Goal: Navigation & Orientation: Find specific page/section

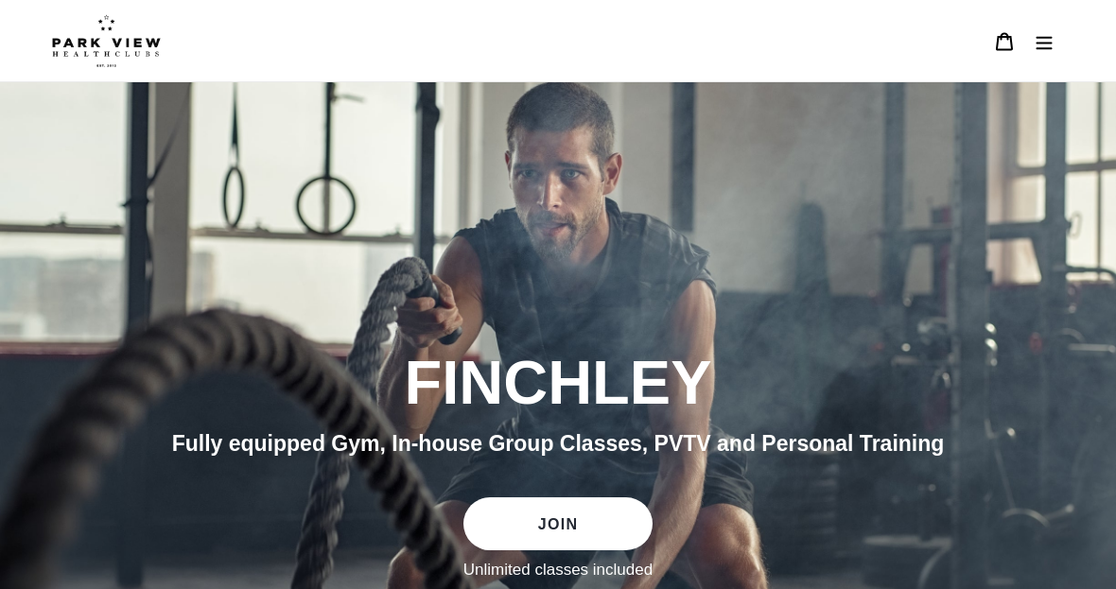
click at [1045, 57] on button "Menu" at bounding box center [1045, 41] width 40 height 41
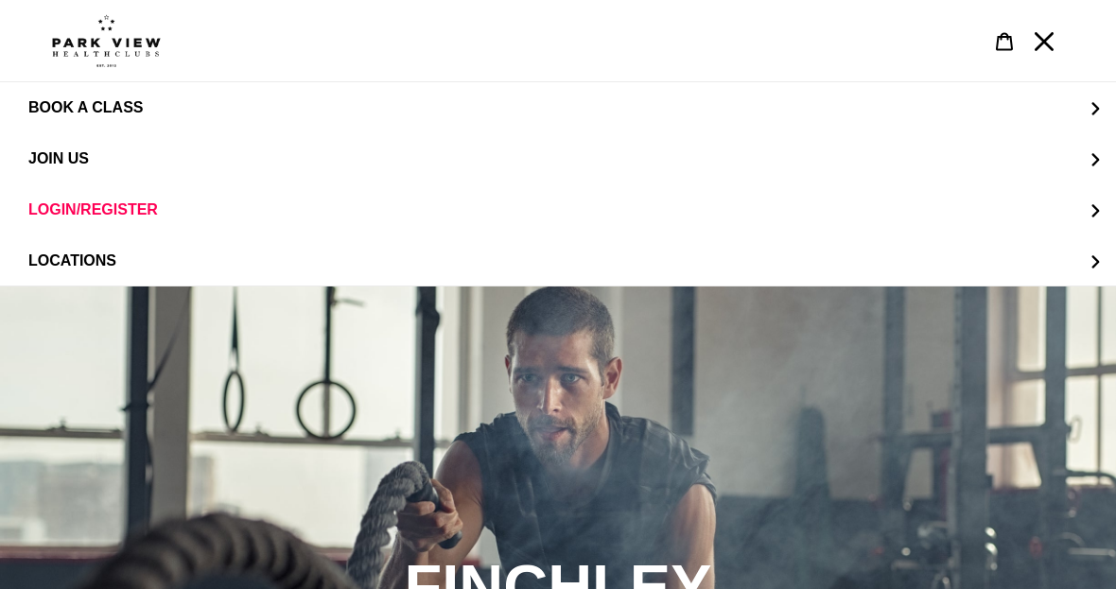
click at [53, 265] on span "LOCATIONS" at bounding box center [72, 261] width 88 height 16
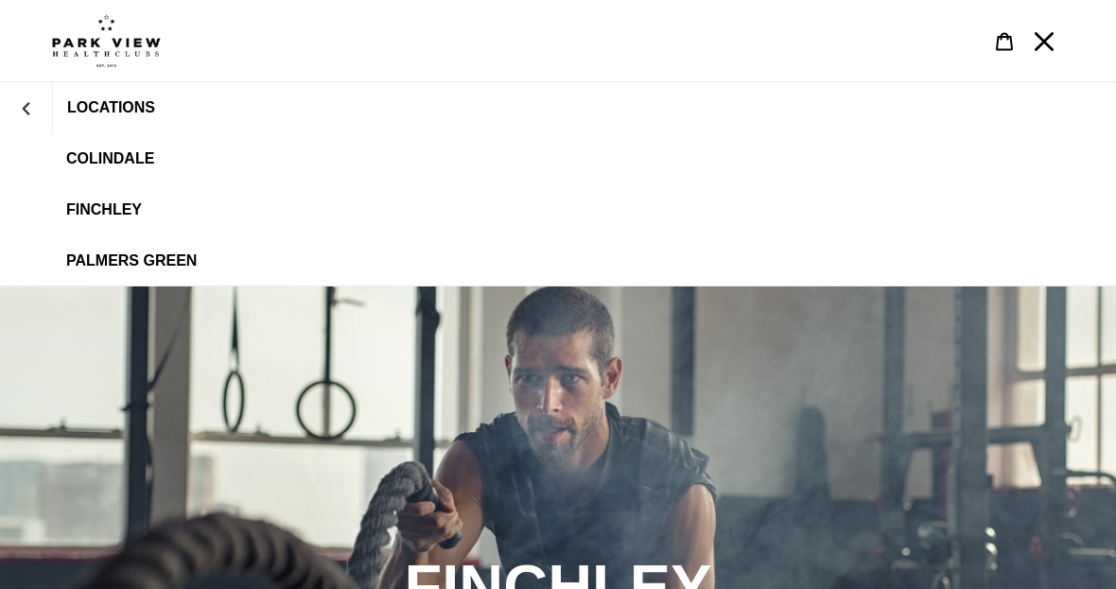
click at [106, 265] on span "Palmers Green" at bounding box center [131, 261] width 131 height 17
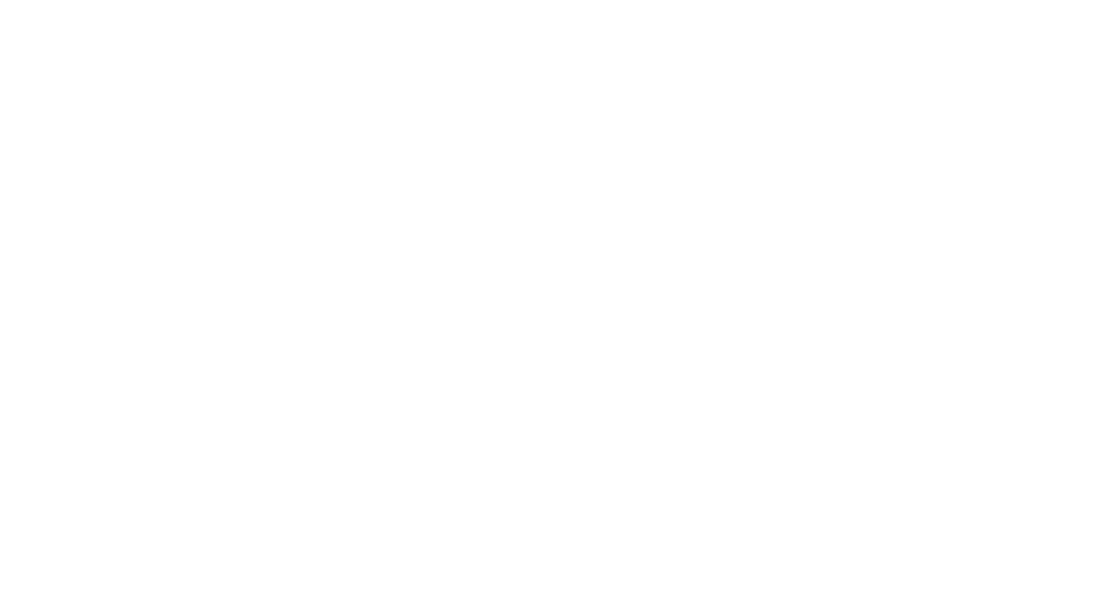
scroll to position [1831, 0]
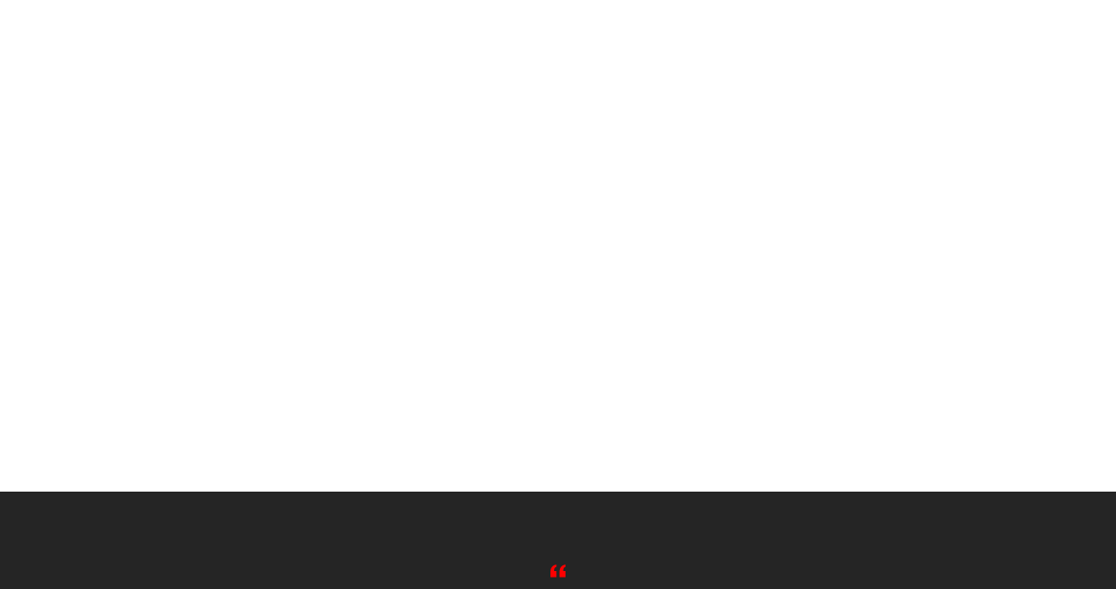
click at [27, 281] on div "PV CLASSES" at bounding box center [544, 166] width 1041 height 651
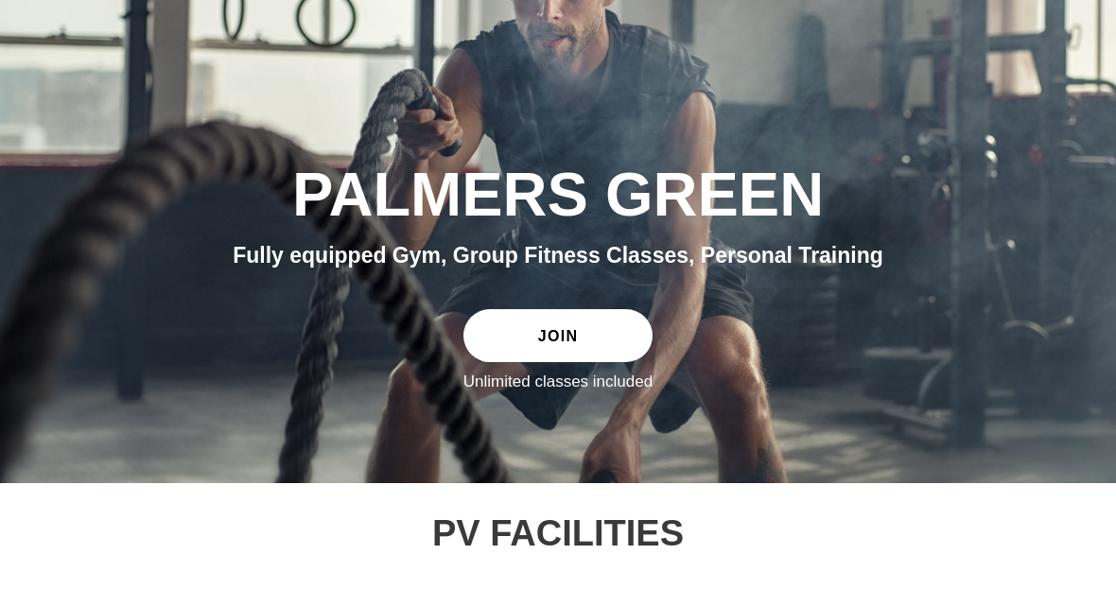
scroll to position [0, 0]
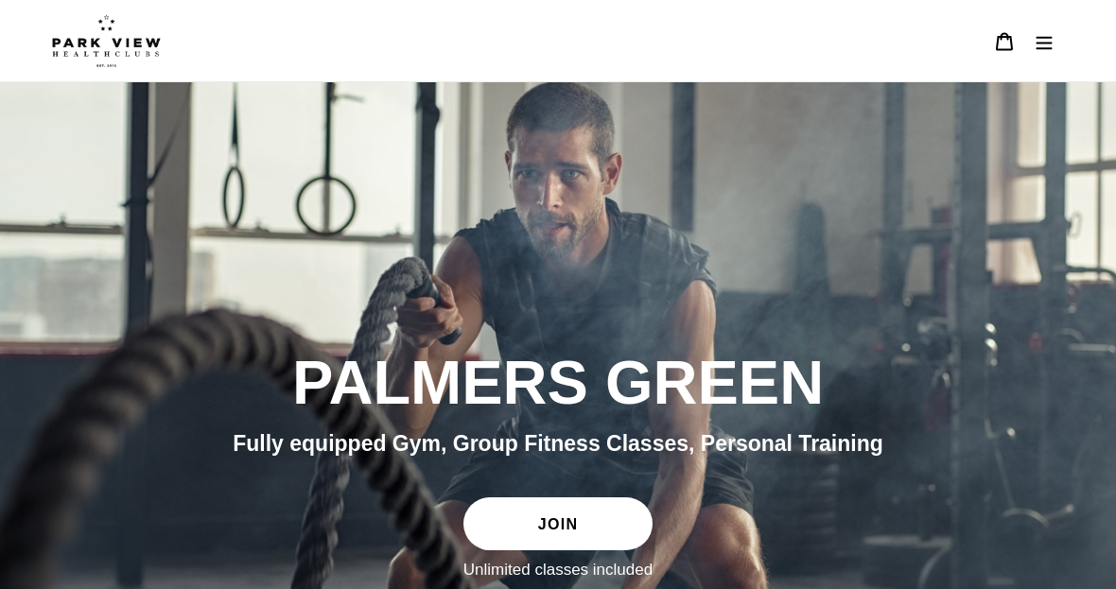
click at [1047, 53] on button "Menu" at bounding box center [1045, 41] width 40 height 41
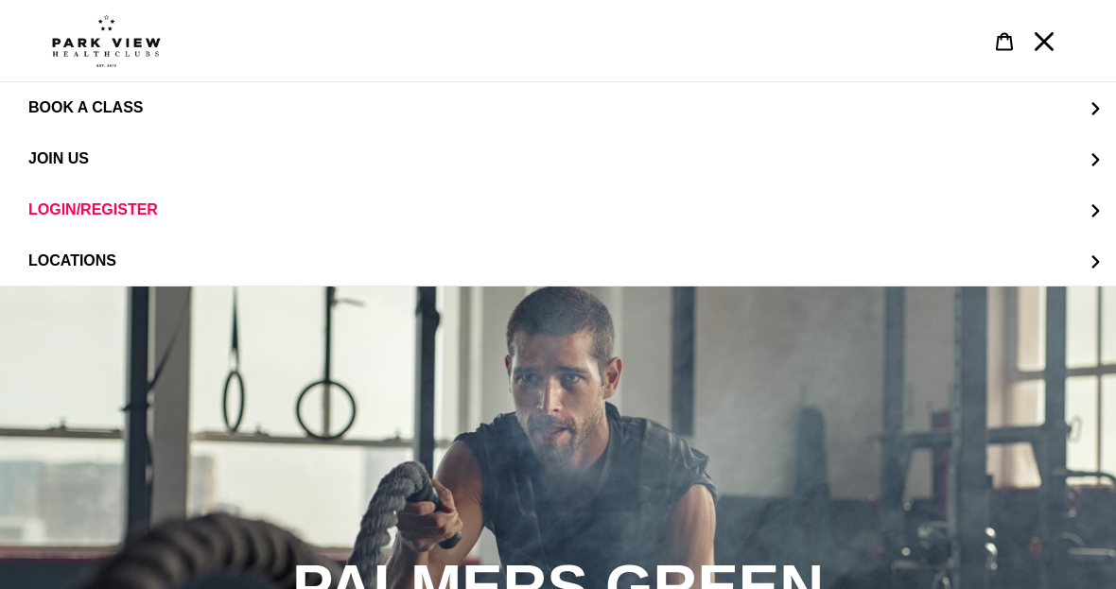
click at [73, 48] on img at bounding box center [106, 40] width 109 height 53
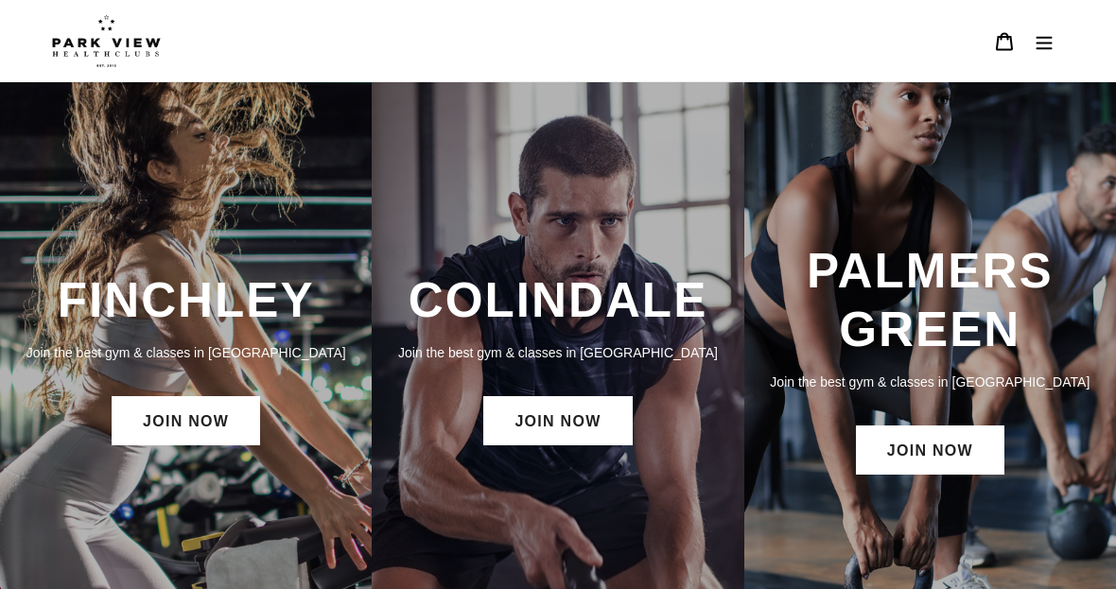
click at [909, 296] on h3 "PALMERS GREEN" at bounding box center [931, 300] width 334 height 116
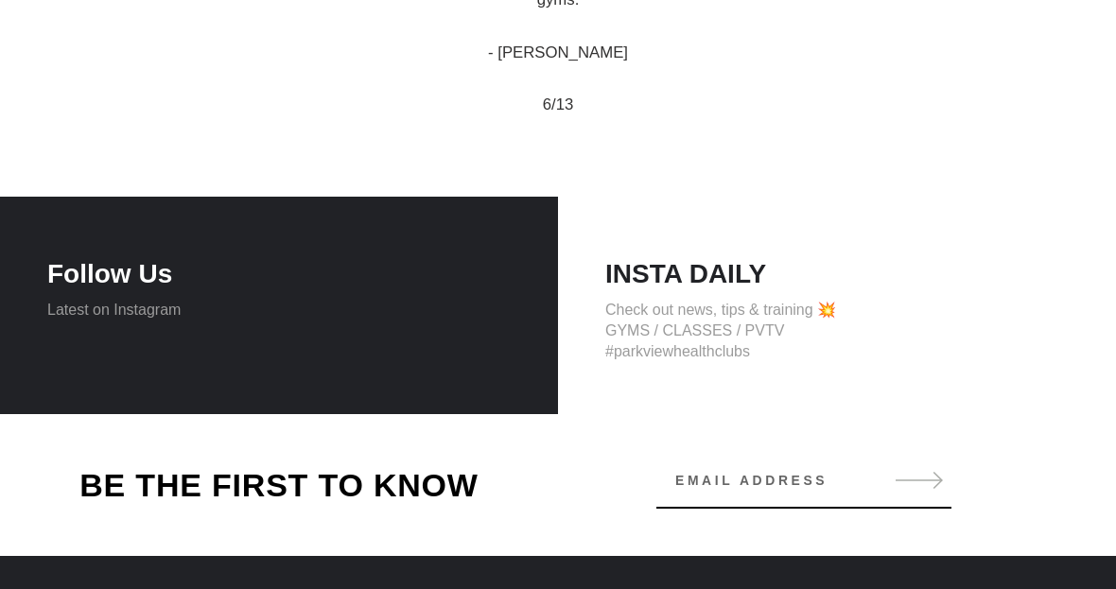
scroll to position [1826, 0]
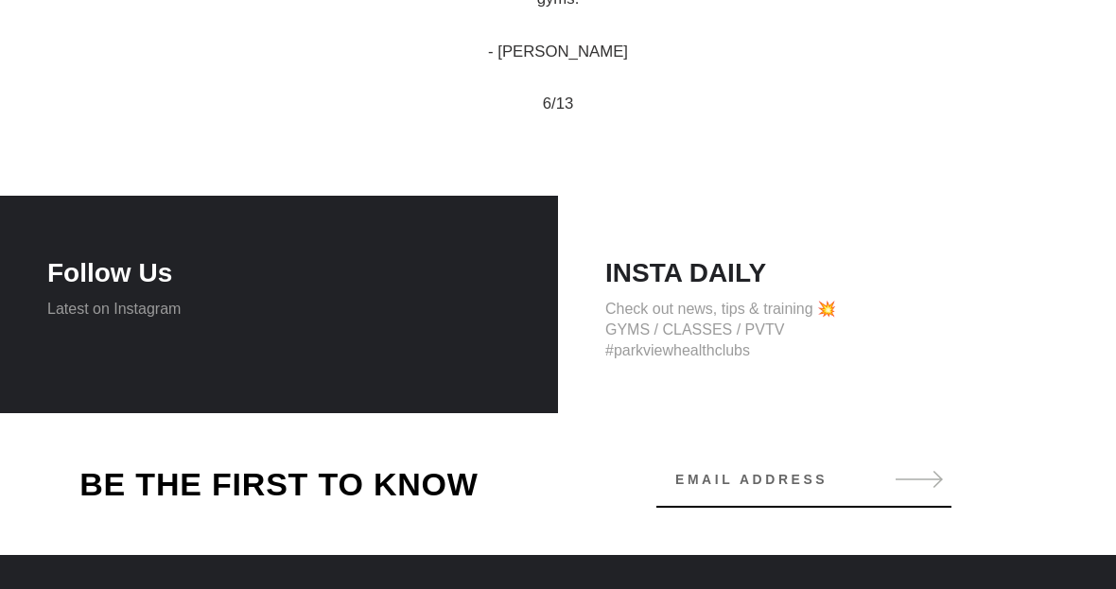
click at [99, 282] on h4 "Follow Us" at bounding box center [279, 274] width 464 height 32
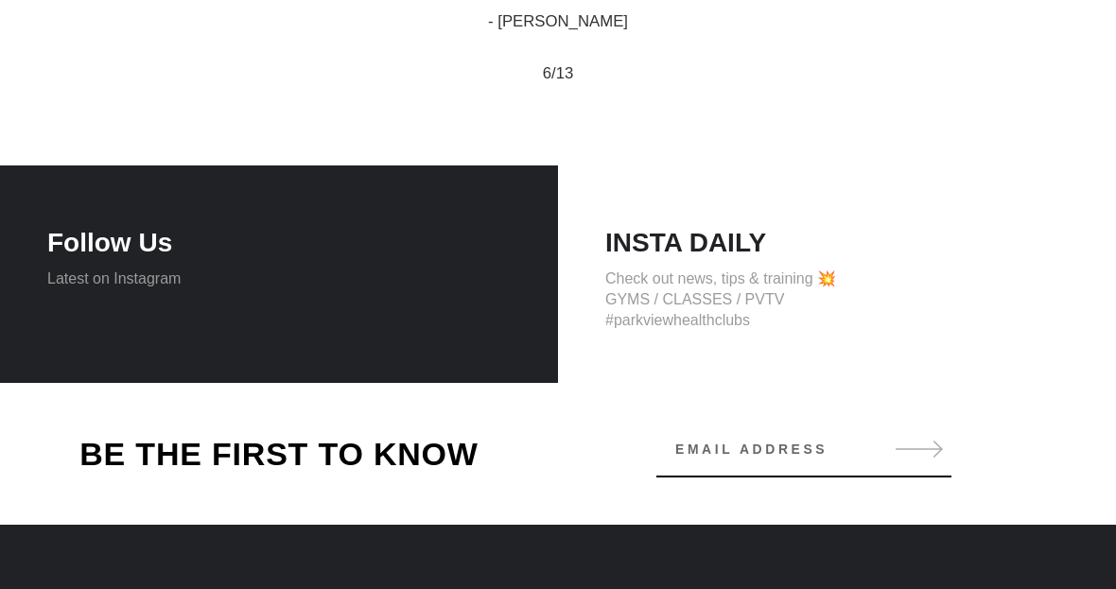
click at [132, 316] on div "Follow Us Latest on Instagram" at bounding box center [279, 275] width 558 height 218
click at [93, 238] on h4 "Follow Us" at bounding box center [279, 243] width 464 height 32
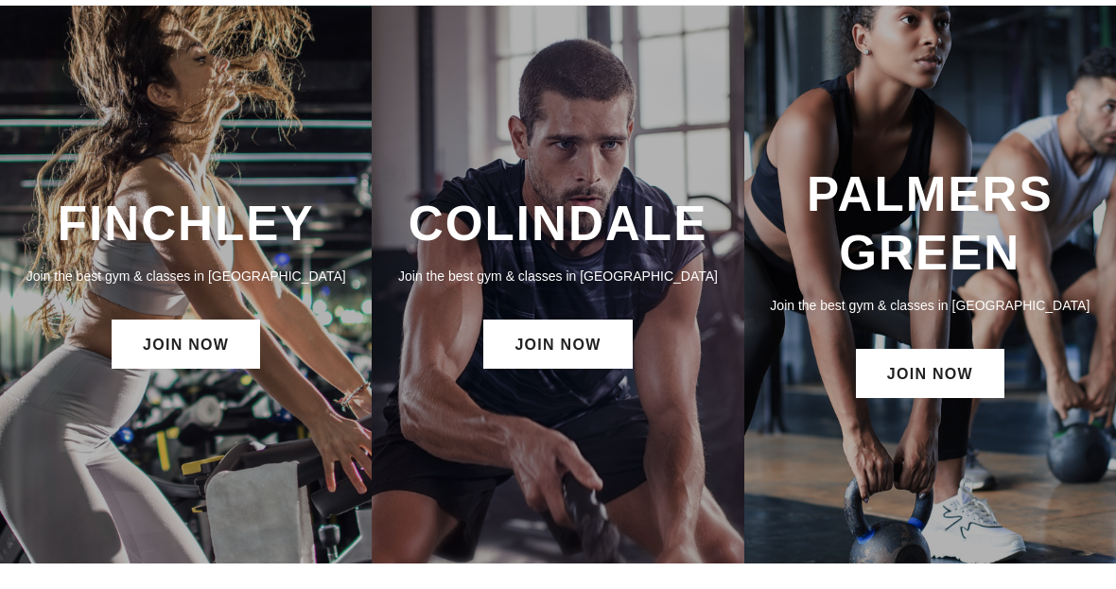
scroll to position [0, 0]
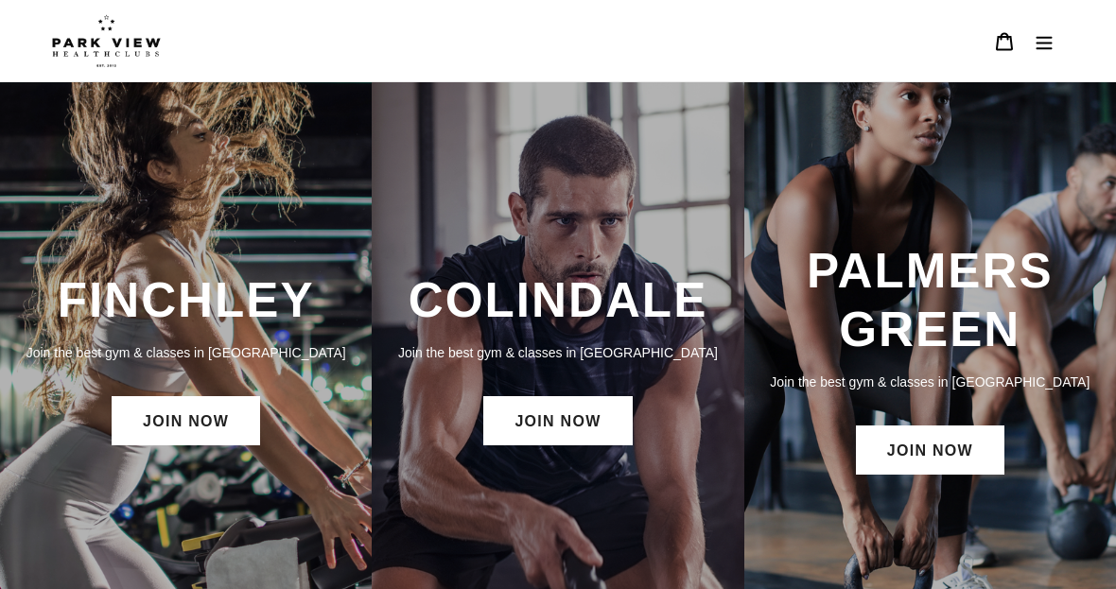
click at [1057, 55] on button "Menu" at bounding box center [1045, 41] width 40 height 41
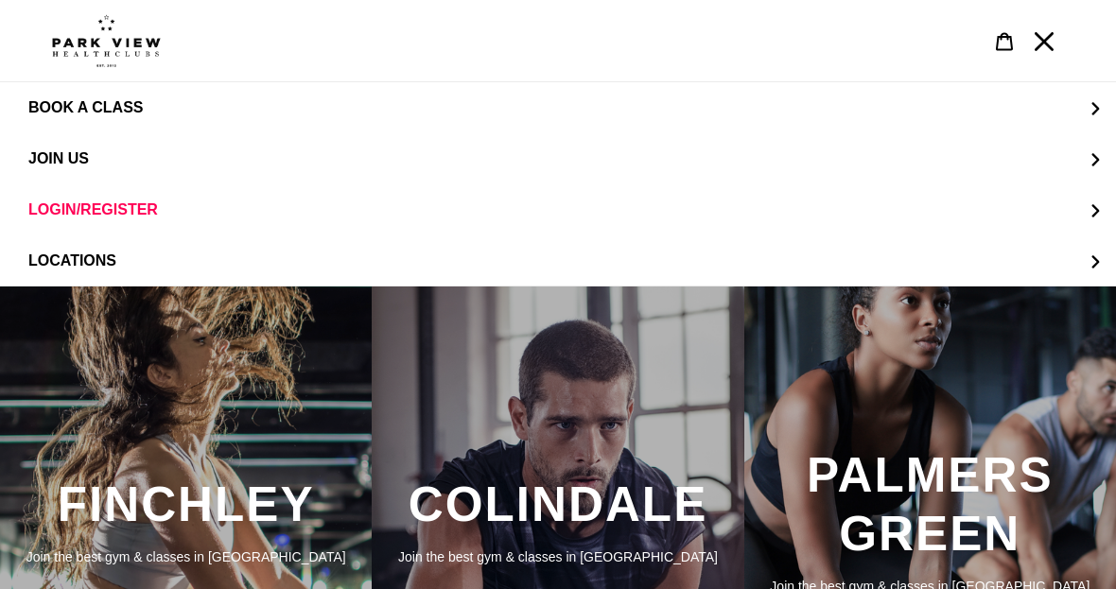
click at [102, 45] on img at bounding box center [106, 40] width 109 height 53
